Goal: Task Accomplishment & Management: Use online tool/utility

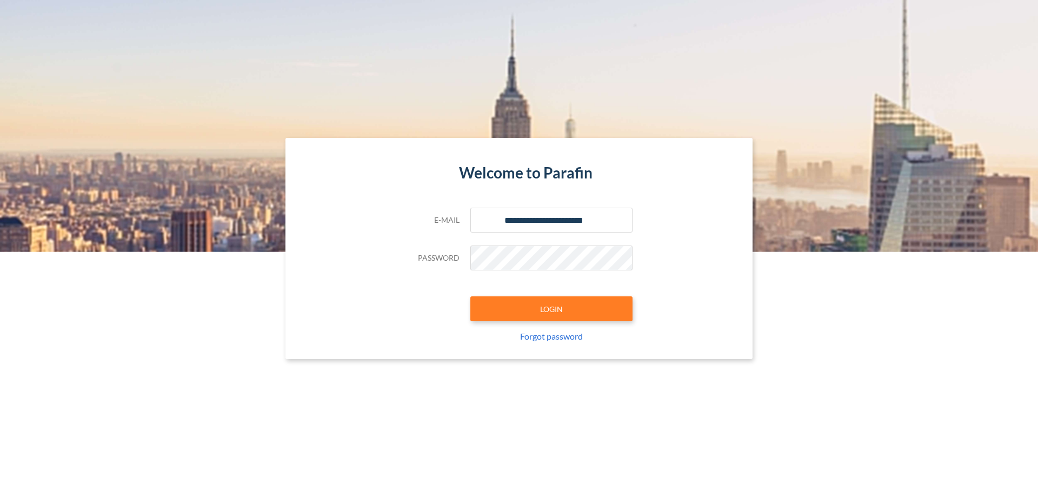
type input "**********"
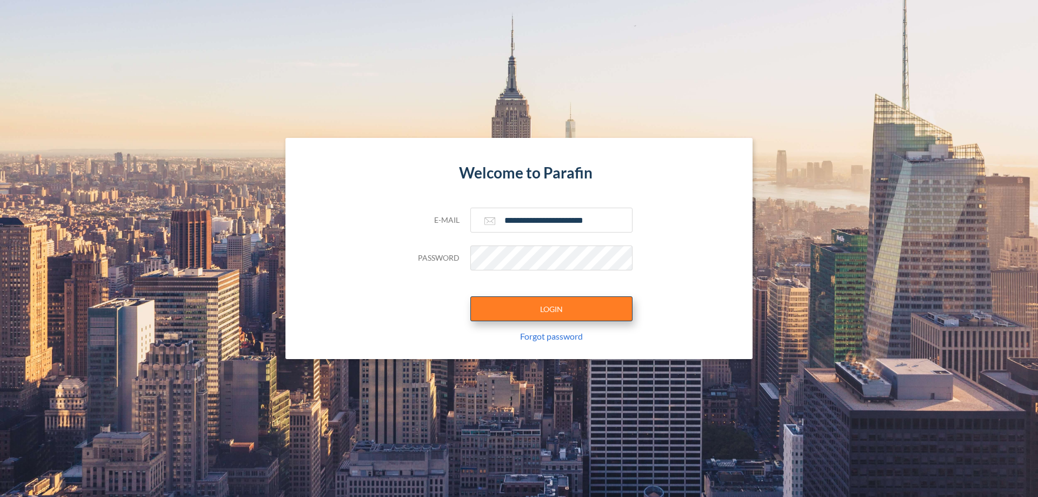
click at [551, 309] on button "LOGIN" at bounding box center [551, 308] width 162 height 25
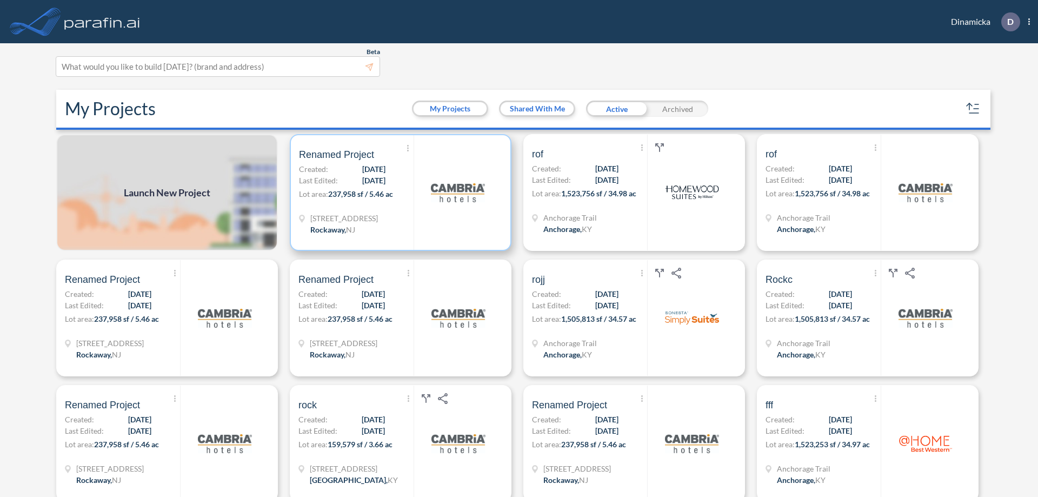
scroll to position [3, 0]
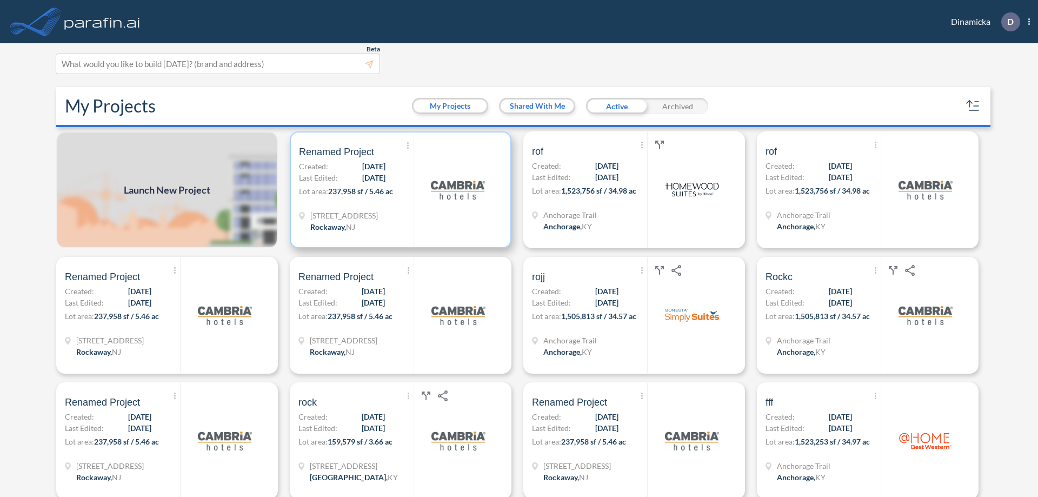
click at [398, 190] on p "Lot area: 237,958 sf / 5.46 ac" at bounding box center [356, 193] width 115 height 16
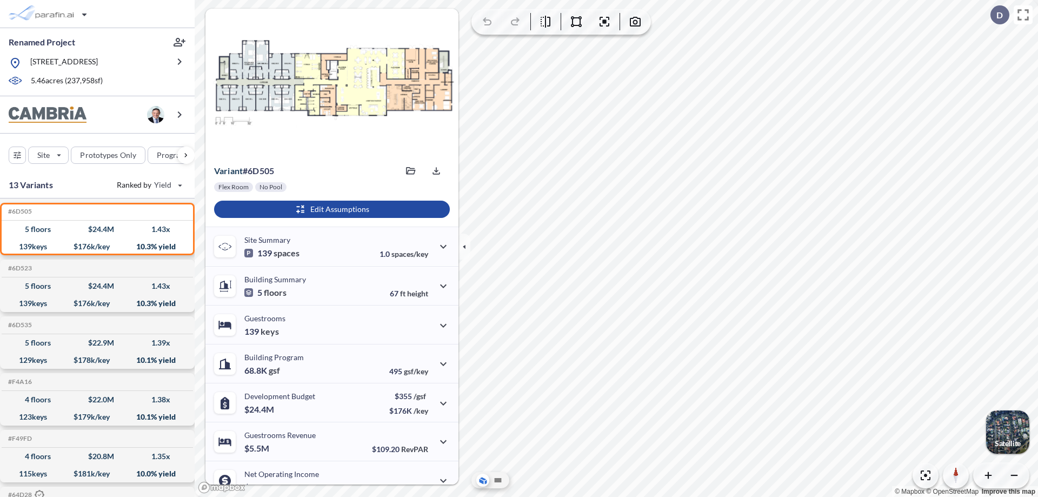
scroll to position [55, 0]
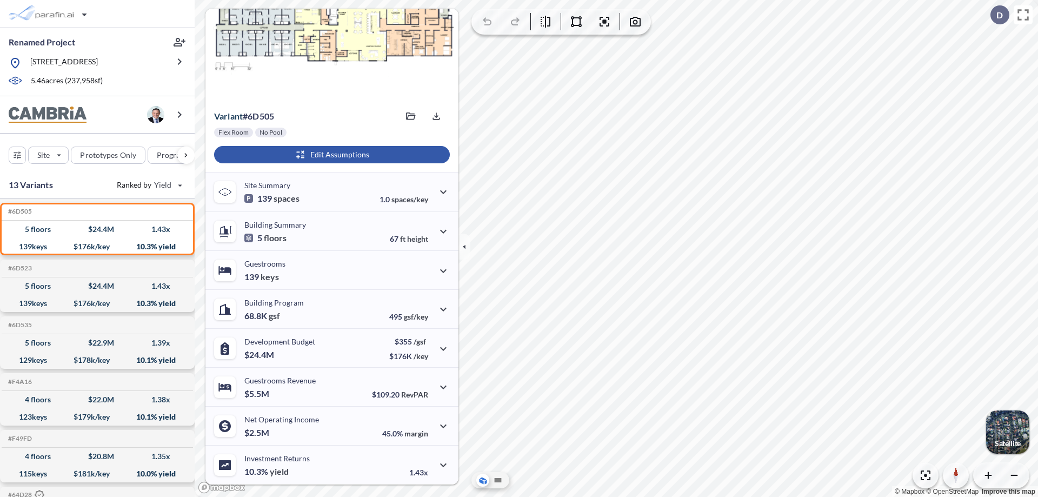
click at [330, 155] on div "button" at bounding box center [332, 154] width 236 height 17
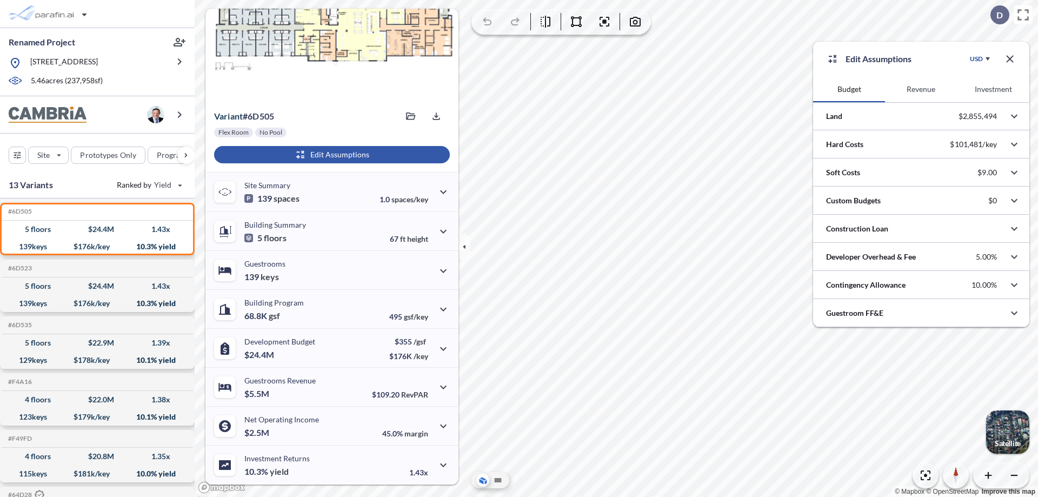
click at [920, 89] on button "Revenue" at bounding box center [921, 89] width 72 height 26
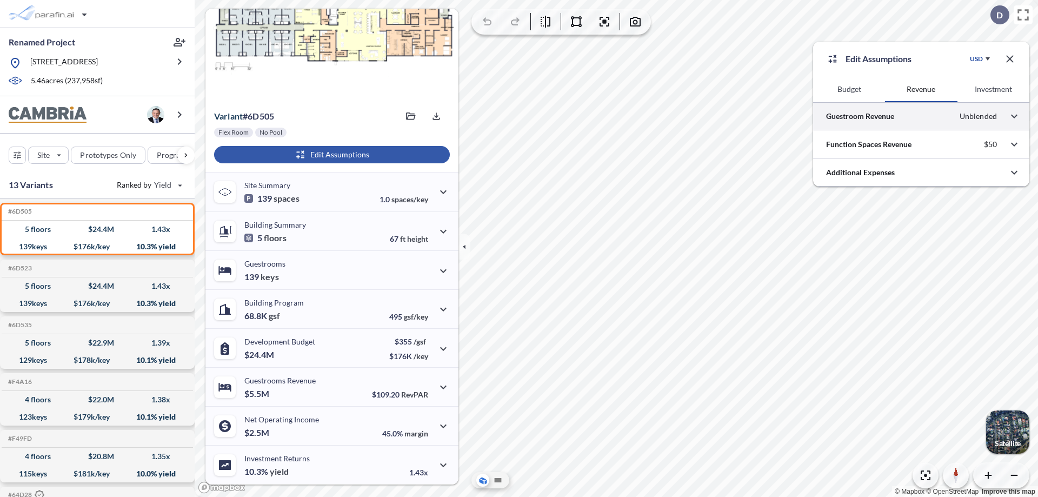
click at [921, 116] on div at bounding box center [921, 116] width 216 height 28
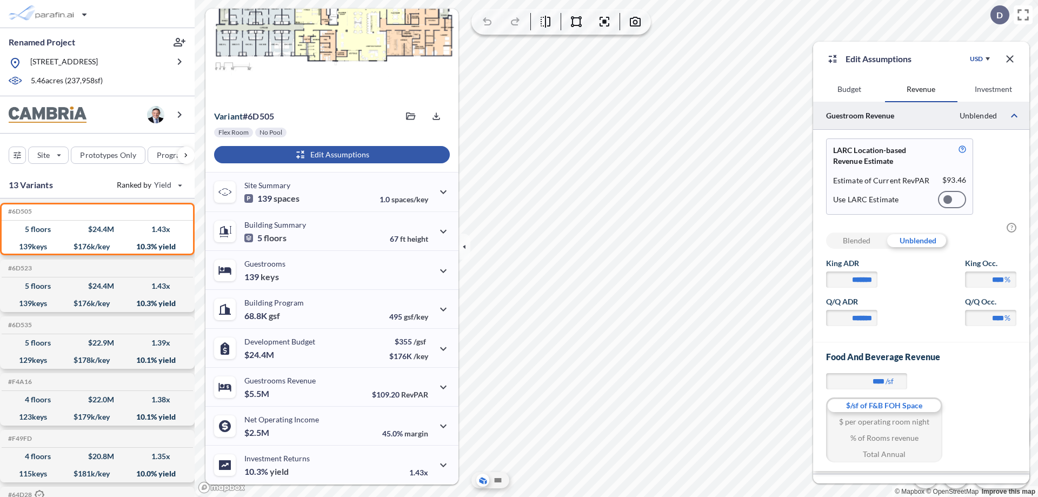
scroll to position [46, 0]
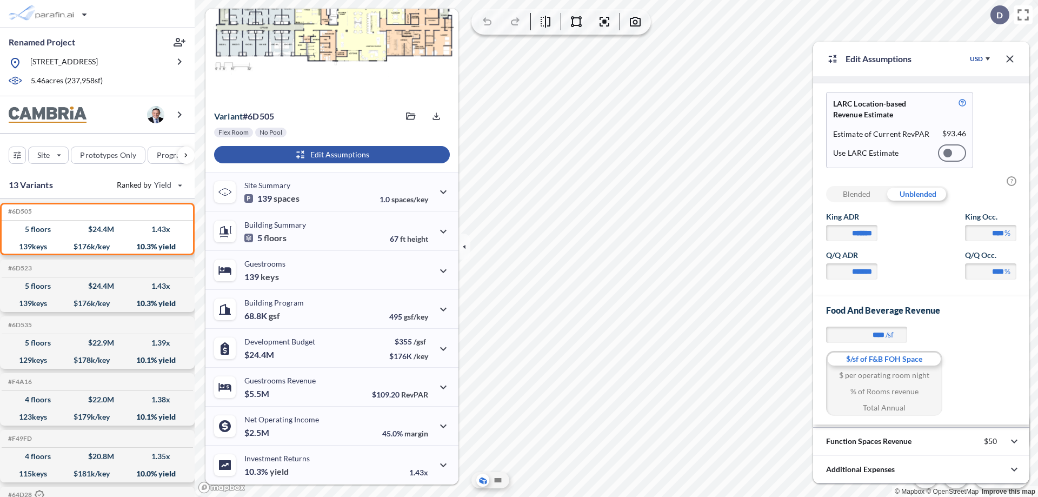
click at [952, 153] on div at bounding box center [952, 152] width 28 height 17
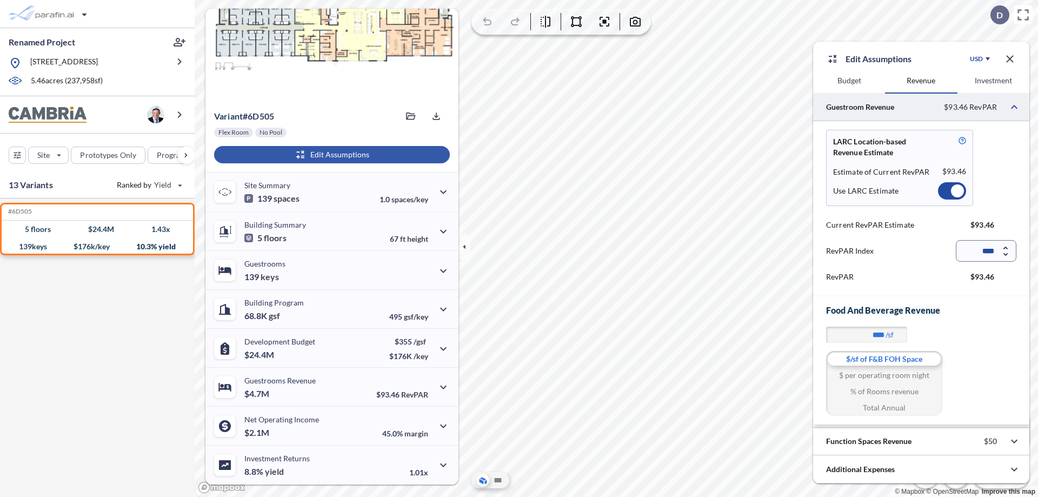
scroll to position [9, 0]
